Goal: Entertainment & Leisure: Consume media (video, audio)

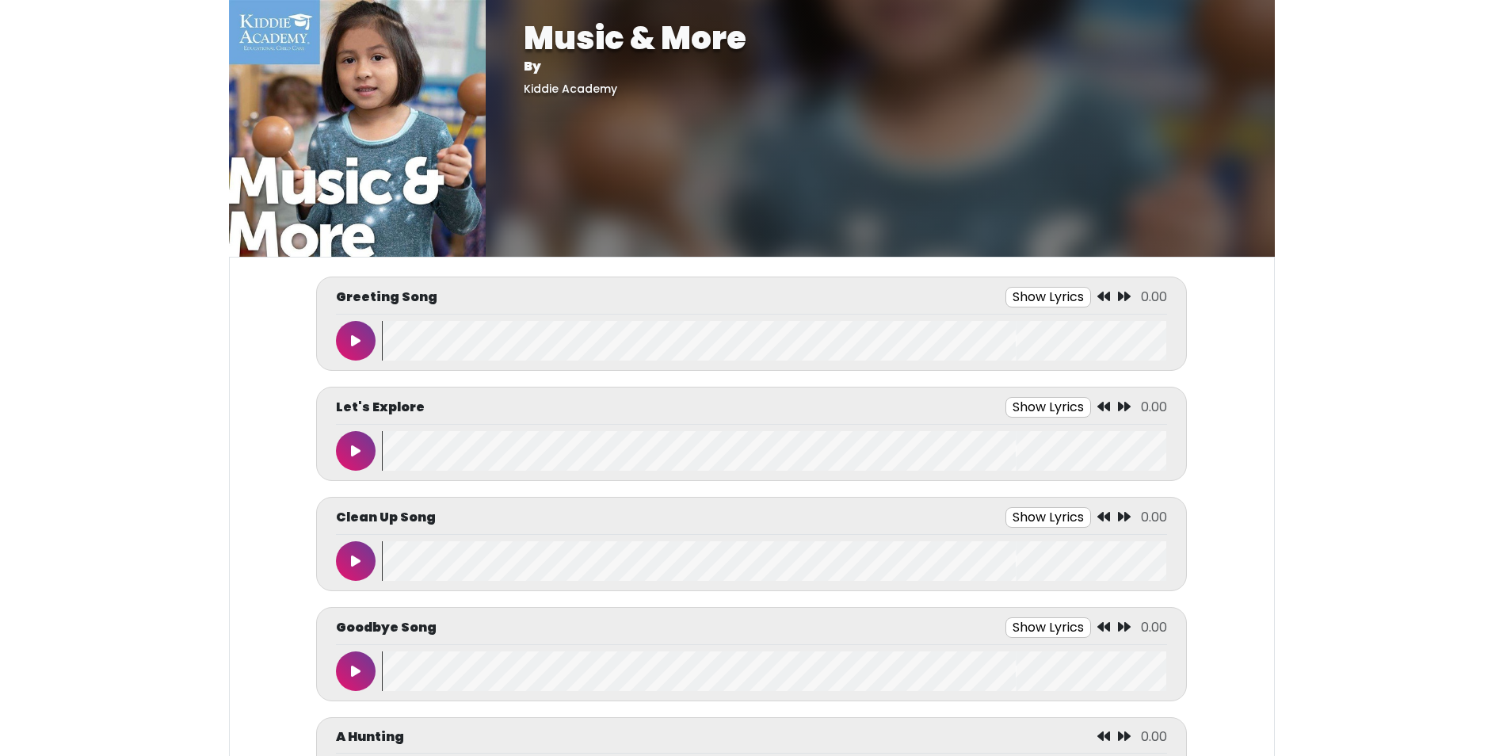
click at [345, 334] on button at bounding box center [356, 341] width 40 height 40
click at [349, 336] on button at bounding box center [356, 341] width 40 height 40
click at [370, 338] on button at bounding box center [356, 341] width 40 height 40
click at [1376, 218] on body "Music & More By [GEOGRAPHIC_DATA] Music & More By [GEOGRAPHIC_DATA]" at bounding box center [751, 378] width 1503 height 756
click at [1051, 295] on button "Show Lyrics" at bounding box center [1022, 297] width 86 height 21
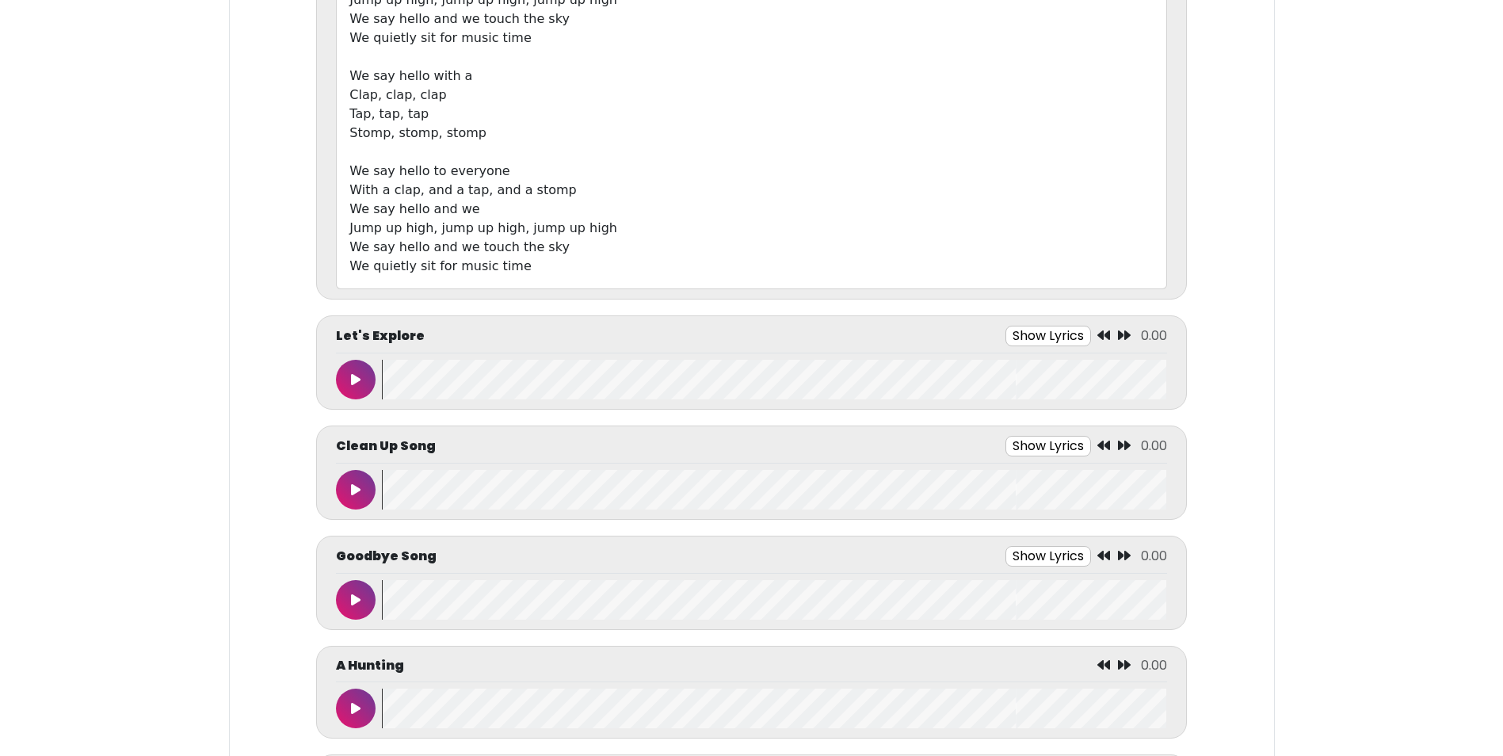
scroll to position [158, 0]
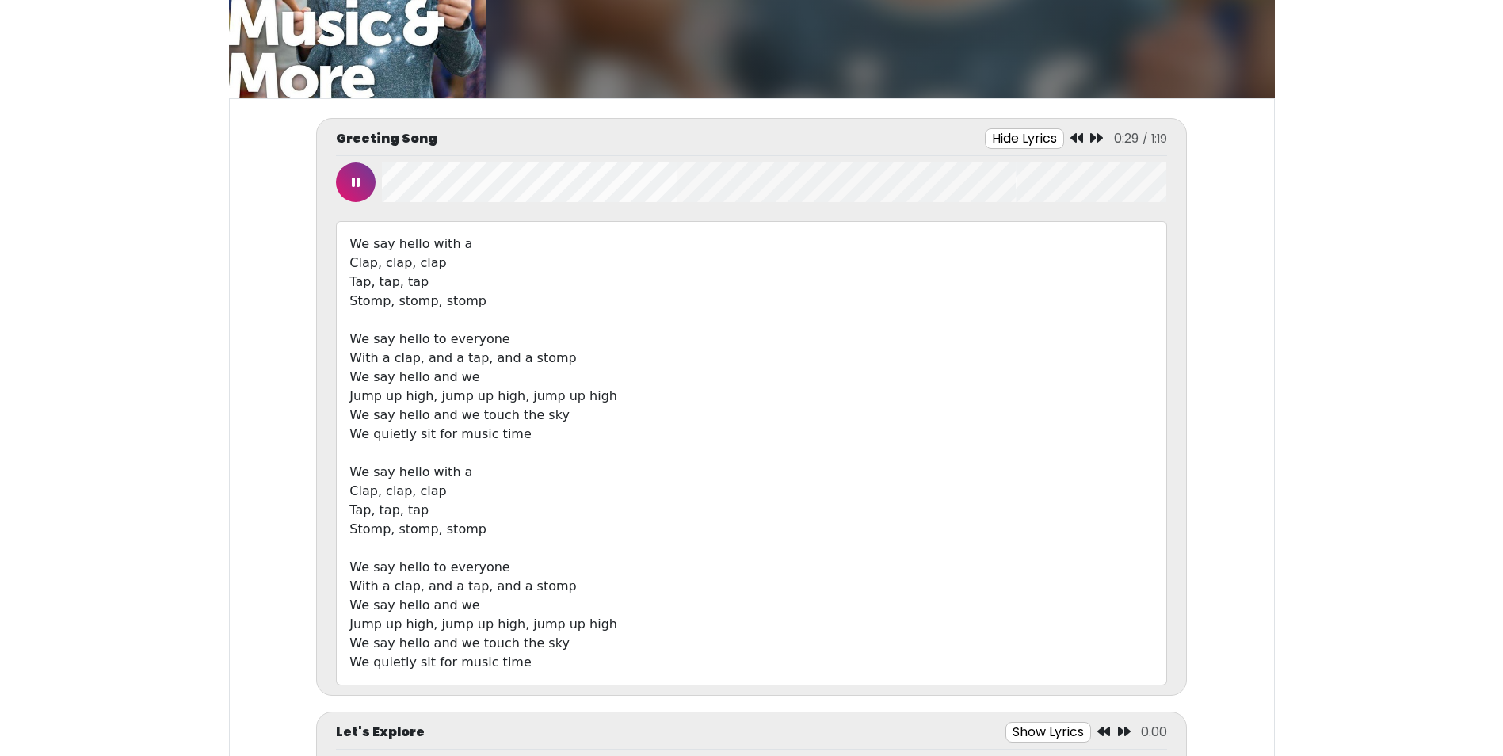
click at [364, 182] on button at bounding box center [356, 182] width 40 height 40
click at [1097, 132] on icon at bounding box center [1096, 138] width 13 height 13
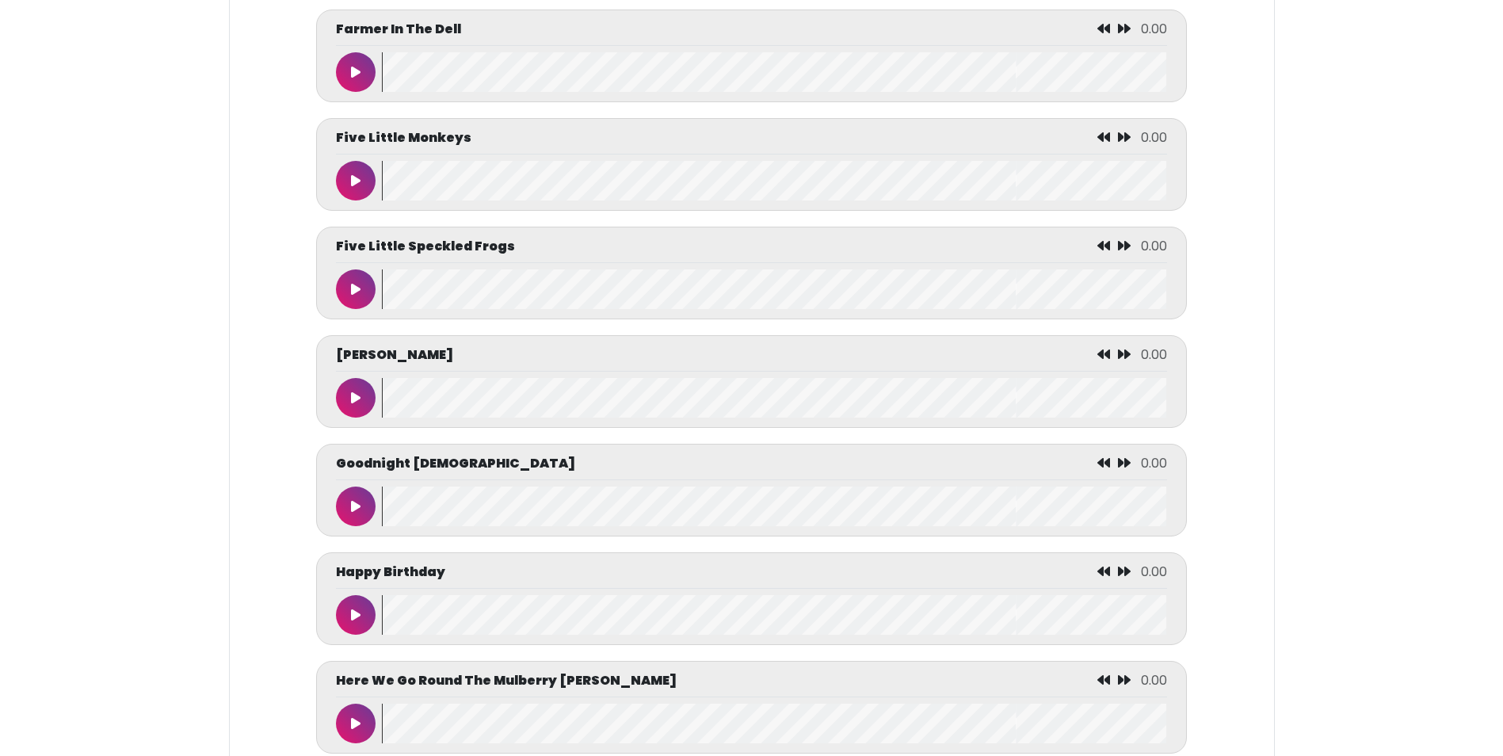
scroll to position [3328, 0]
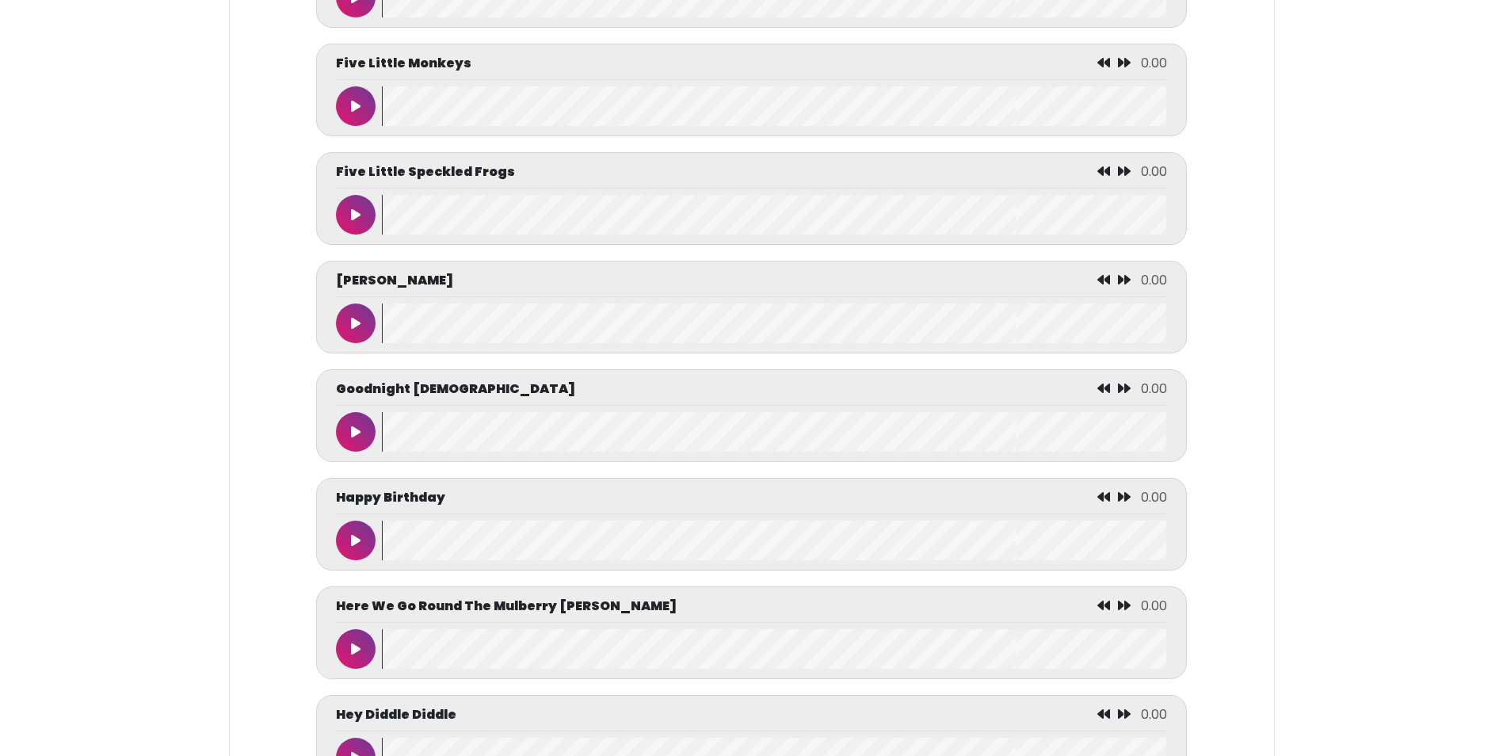
click at [355, 438] on icon at bounding box center [356, 432] width 10 height 13
click at [355, 438] on icon at bounding box center [356, 432] width 8 height 13
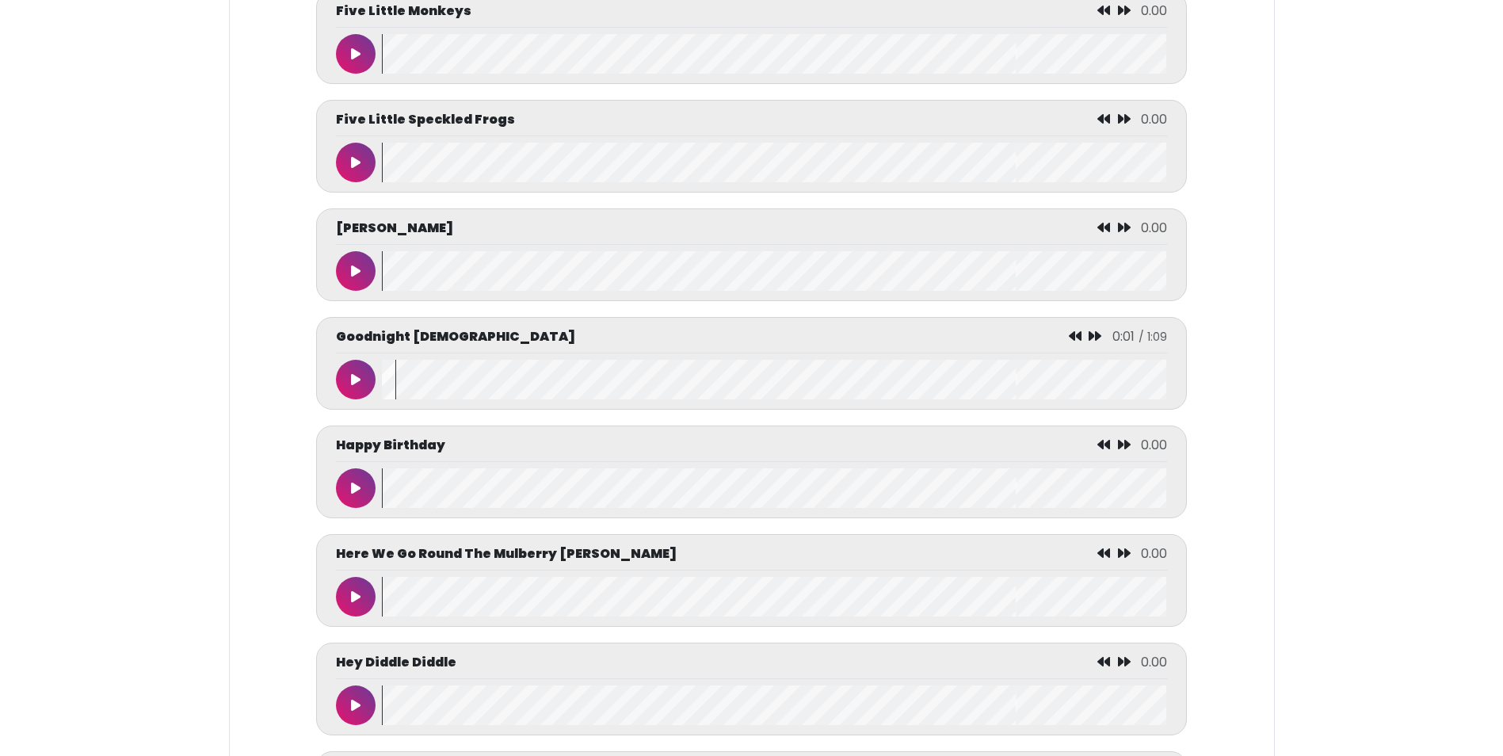
scroll to position [3566, 0]
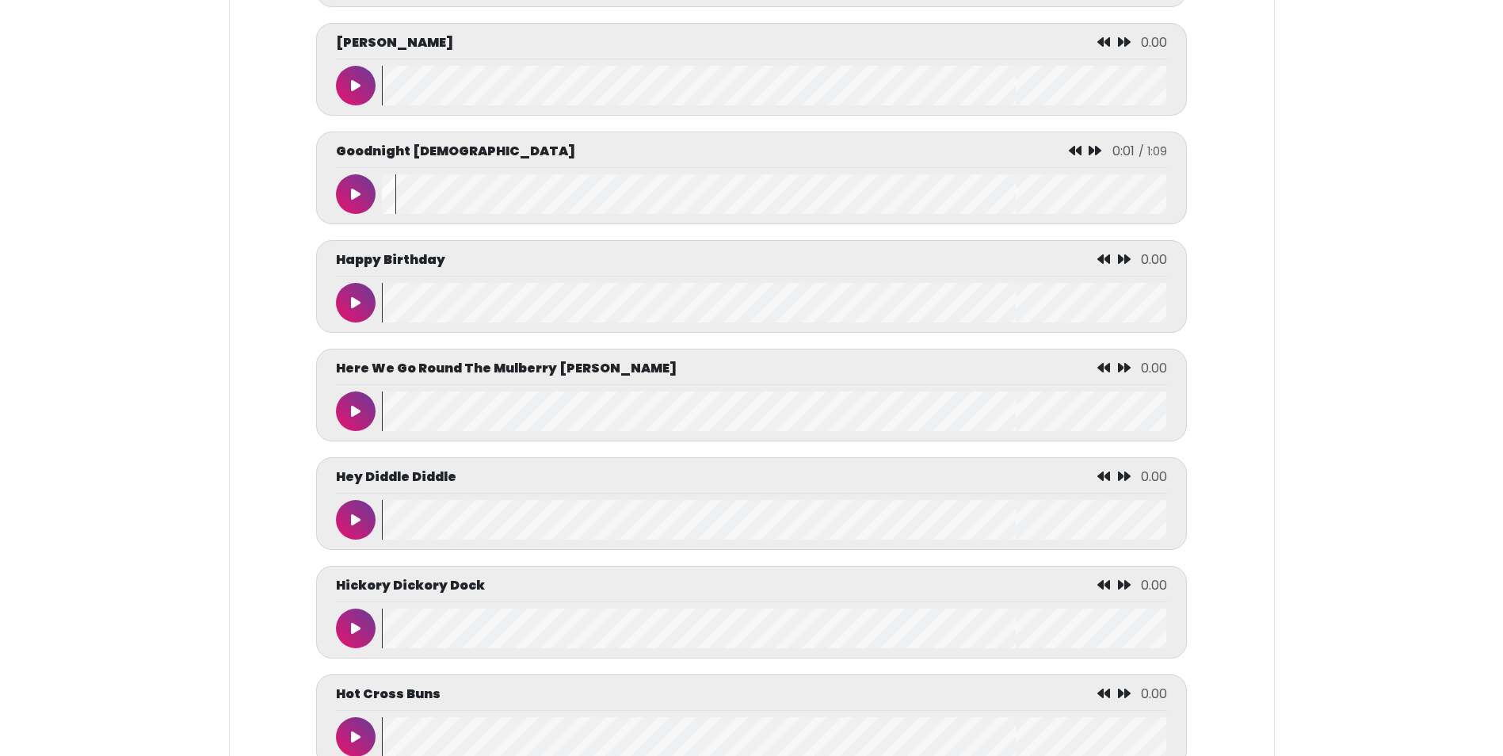
click at [366, 532] on button at bounding box center [356, 520] width 40 height 40
click at [350, 540] on button at bounding box center [356, 520] width 40 height 40
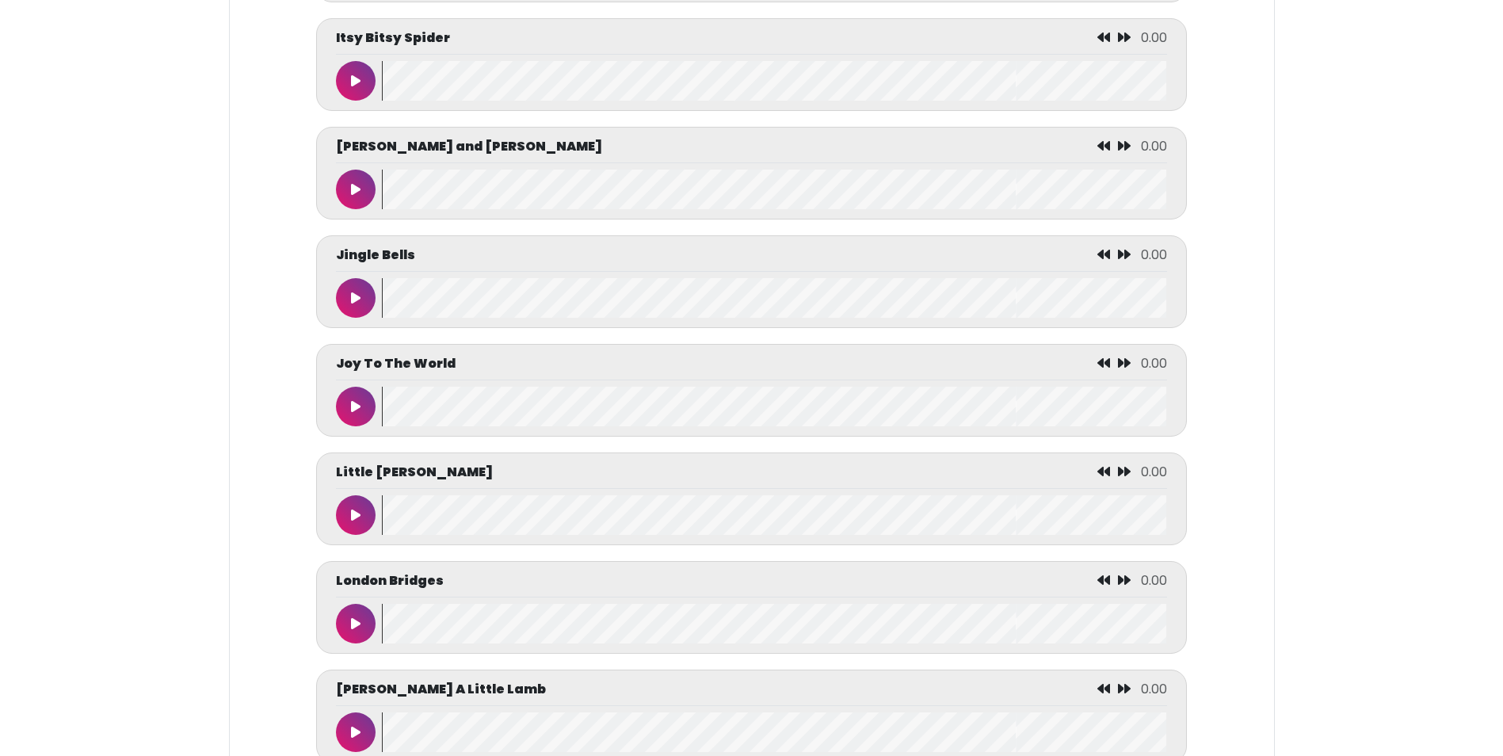
scroll to position [5467, 0]
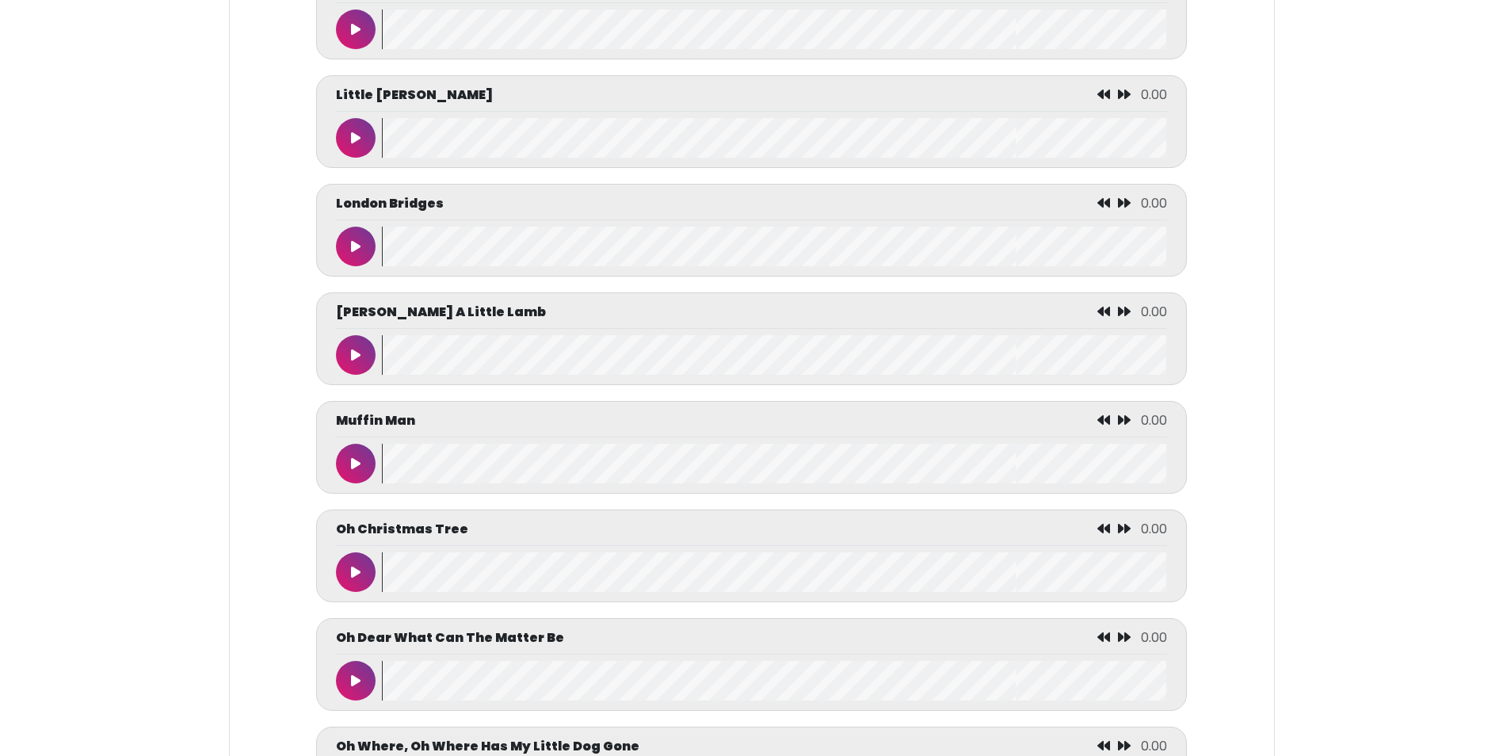
click at [408, 539] on p "Oh Christmas Tree" at bounding box center [402, 529] width 132 height 19
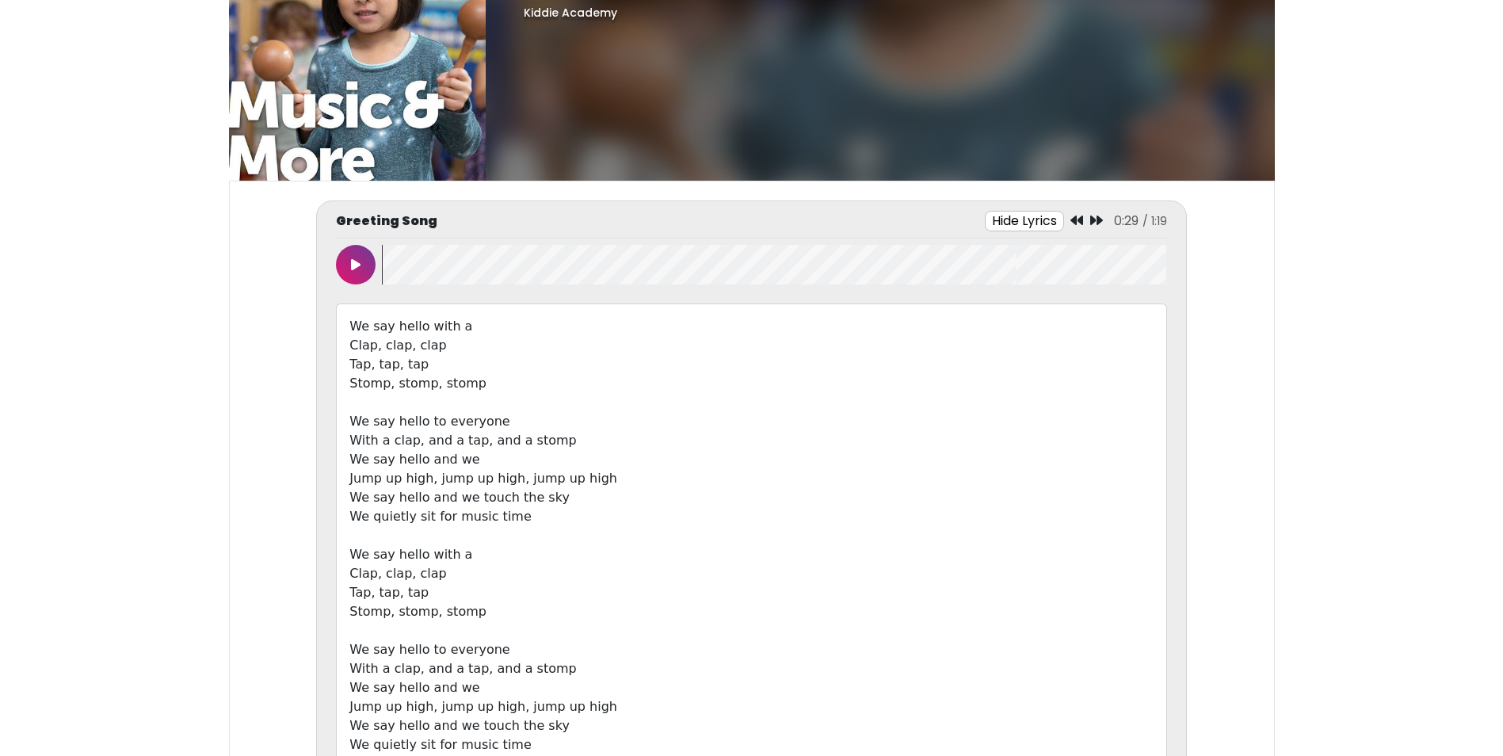
scroll to position [0, 0]
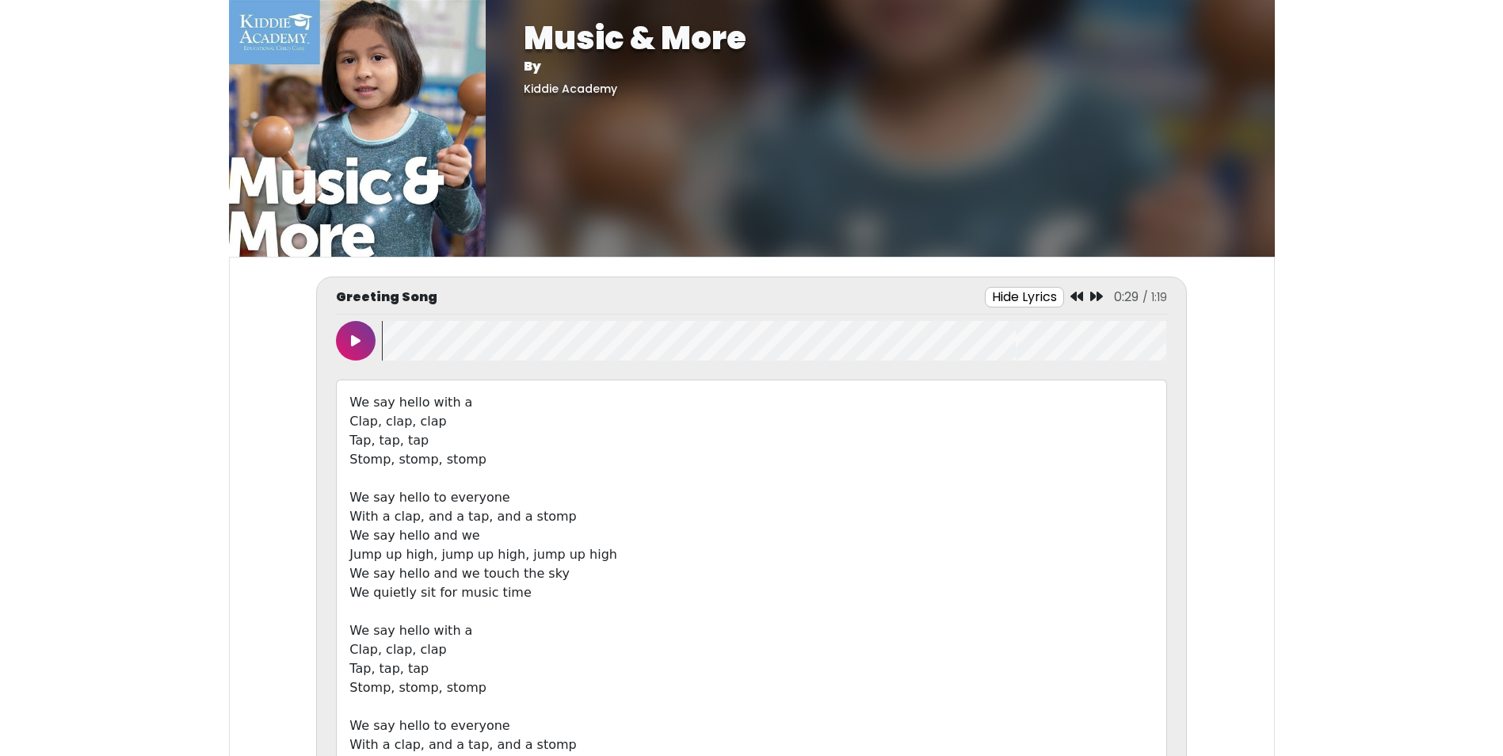
click at [1041, 296] on button "Hide Lyrics" at bounding box center [1024, 297] width 79 height 21
